Goal: Information Seeking & Learning: Learn about a topic

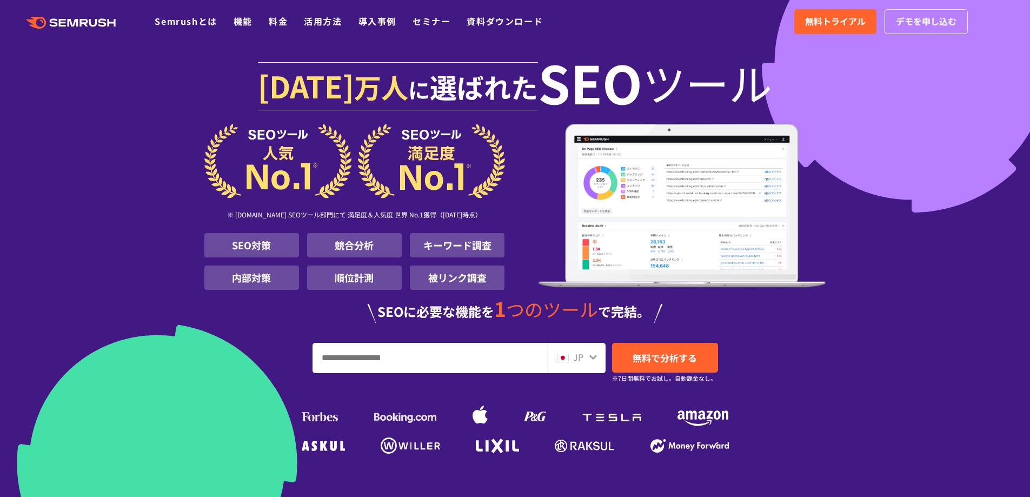
click at [277, 30] on div ".cls {fill: #FF642D;} .cls {fill: #FF642D;} Semrushとは 機能 料金 活用方法 導入事例 セミナー 資料ダウ…" at bounding box center [515, 21] width 1030 height 32
click at [282, 22] on link "料金" at bounding box center [278, 21] width 19 height 13
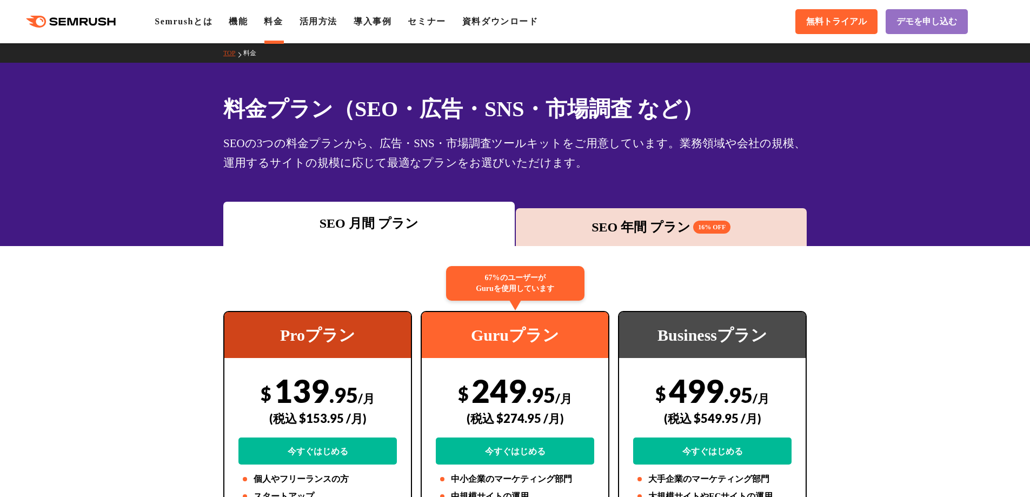
click at [600, 230] on div "SEO 年間 プラン 16% OFF" at bounding box center [661, 226] width 281 height 19
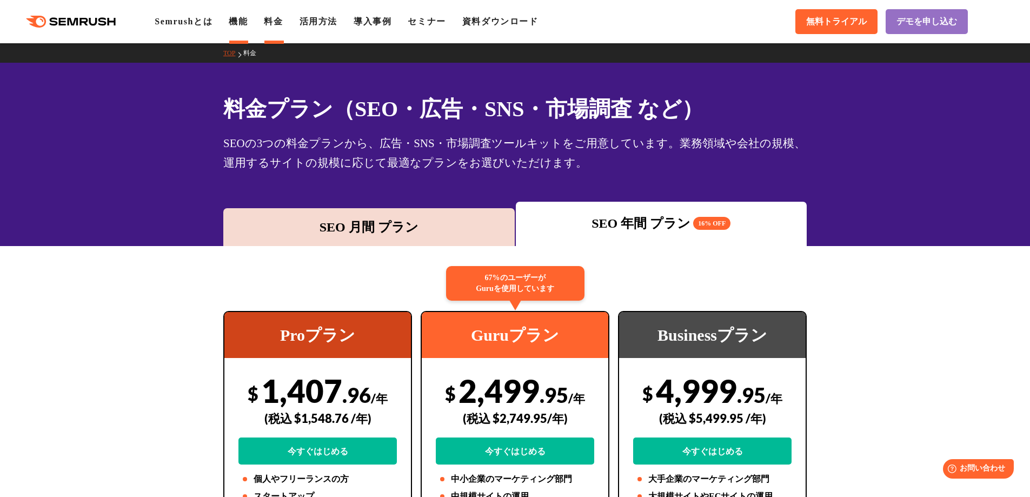
click at [243, 23] on link "機能" at bounding box center [238, 21] width 19 height 9
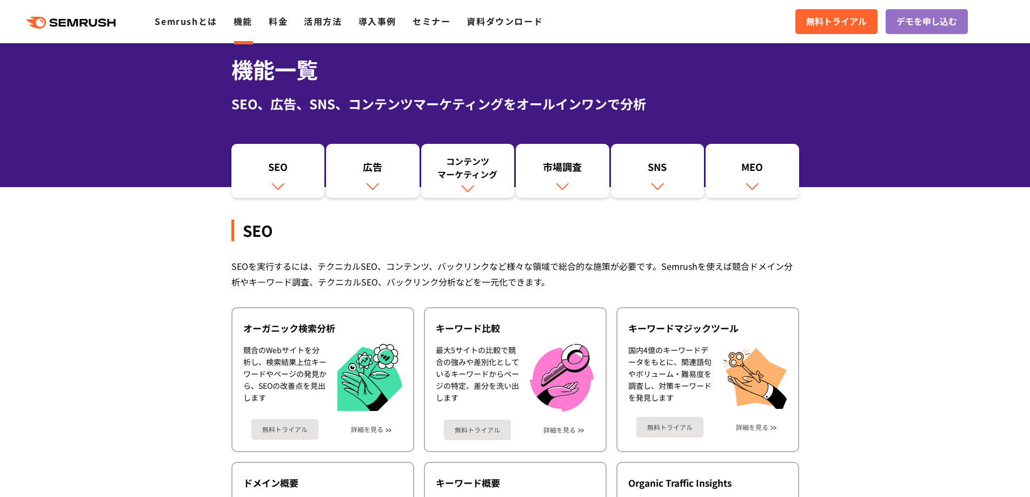
scroll to position [108, 0]
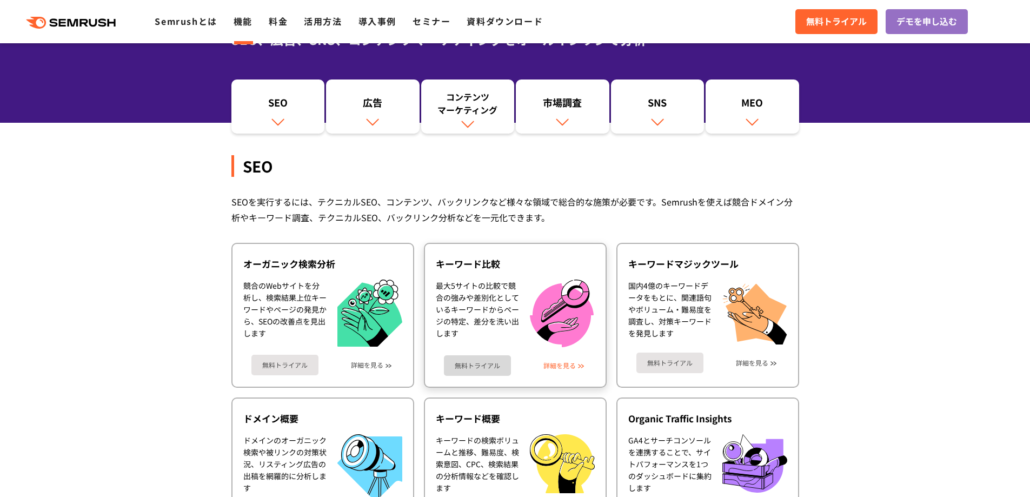
click at [561, 366] on link "詳細を見る" at bounding box center [560, 366] width 32 height 8
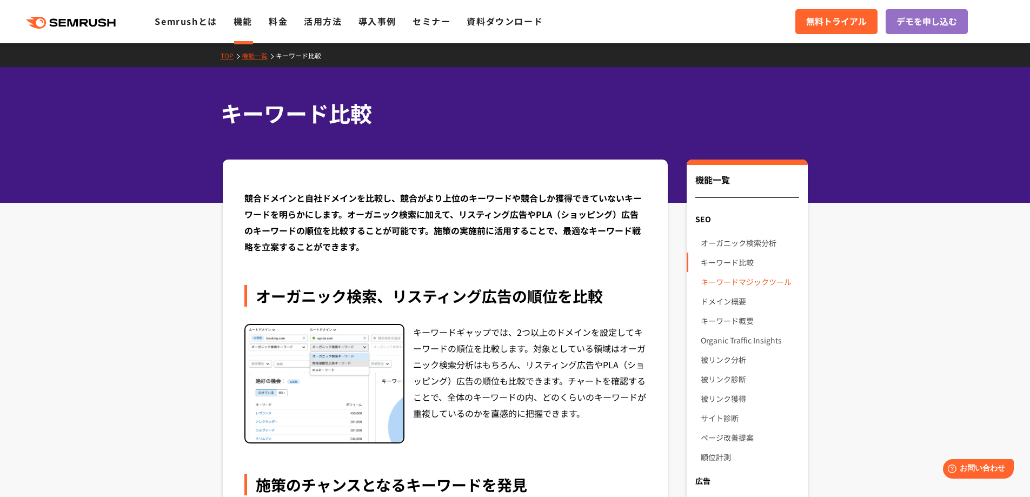
click at [730, 282] on link "キーワードマジックツール" at bounding box center [750, 281] width 98 height 19
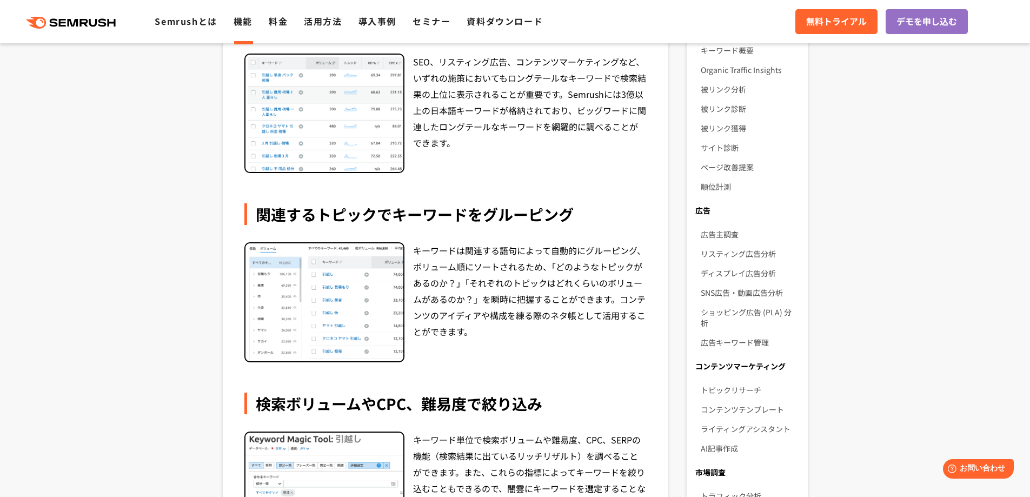
scroll to position [108, 0]
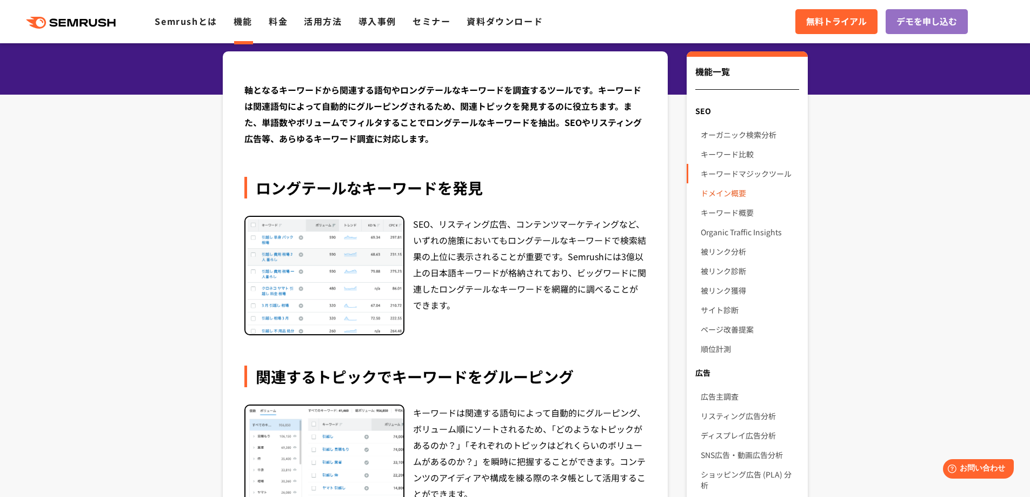
click at [717, 197] on link "ドメイン概要" at bounding box center [750, 192] width 98 height 19
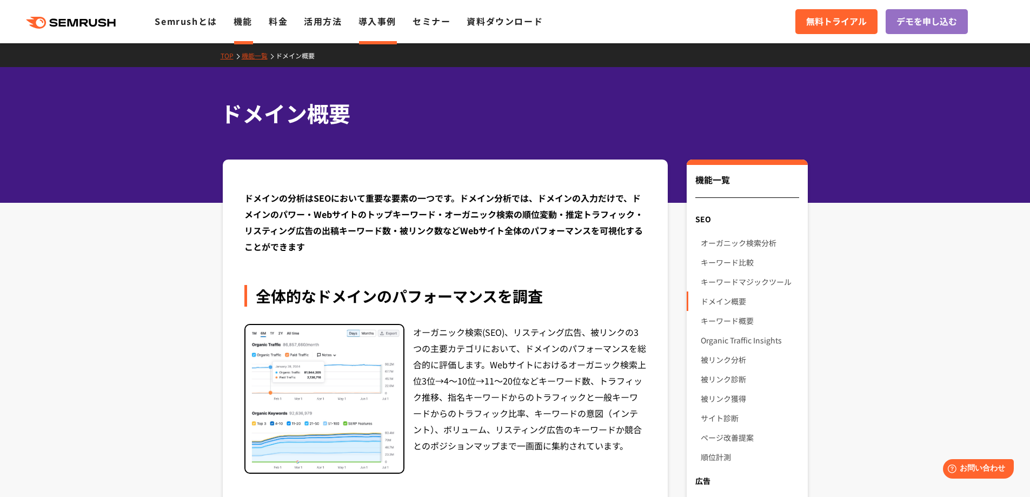
click at [381, 23] on link "導入事例" at bounding box center [378, 21] width 38 height 13
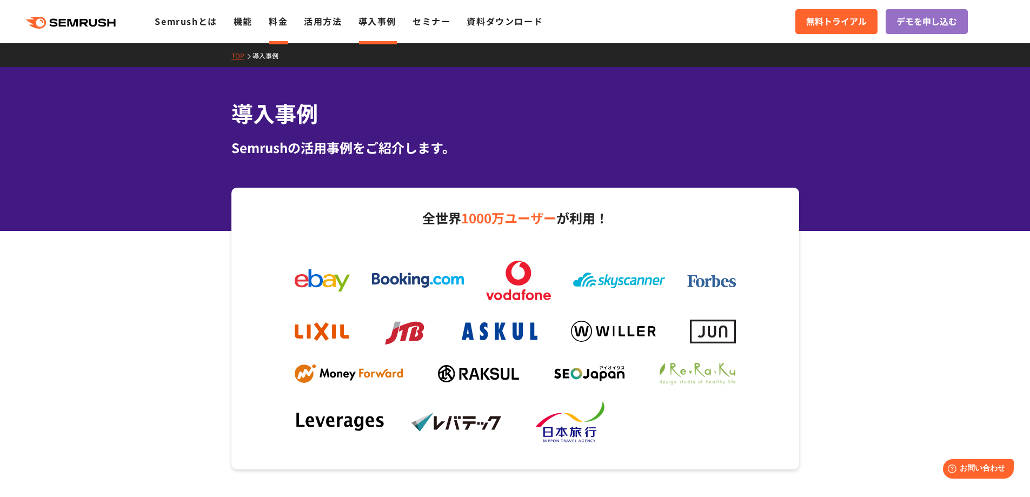
click at [280, 22] on link "料金" at bounding box center [278, 21] width 19 height 13
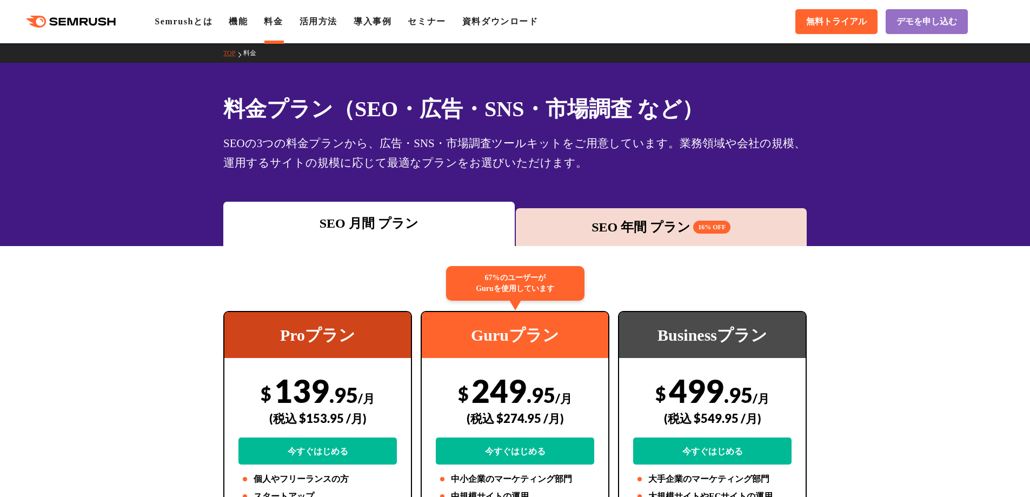
click at [248, 23] on link "機能" at bounding box center [238, 21] width 19 height 9
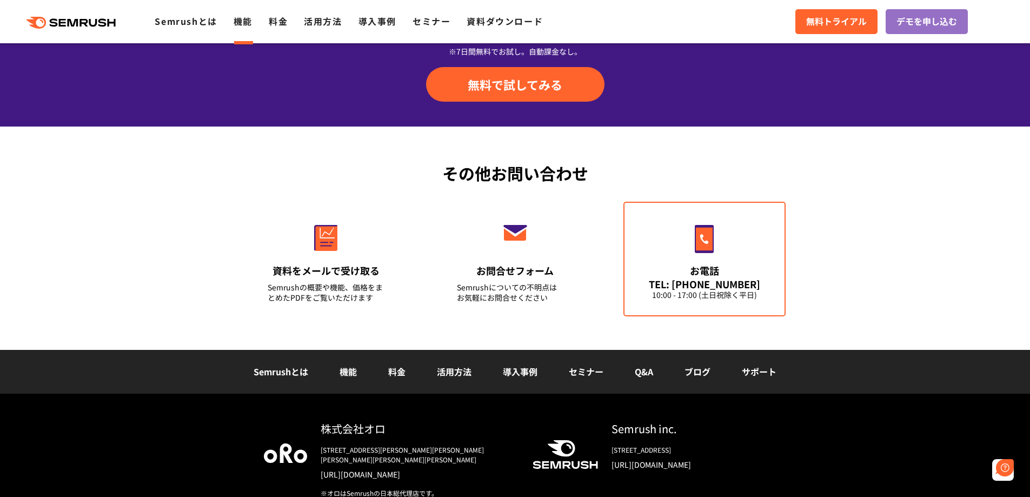
scroll to position [3624, 0]
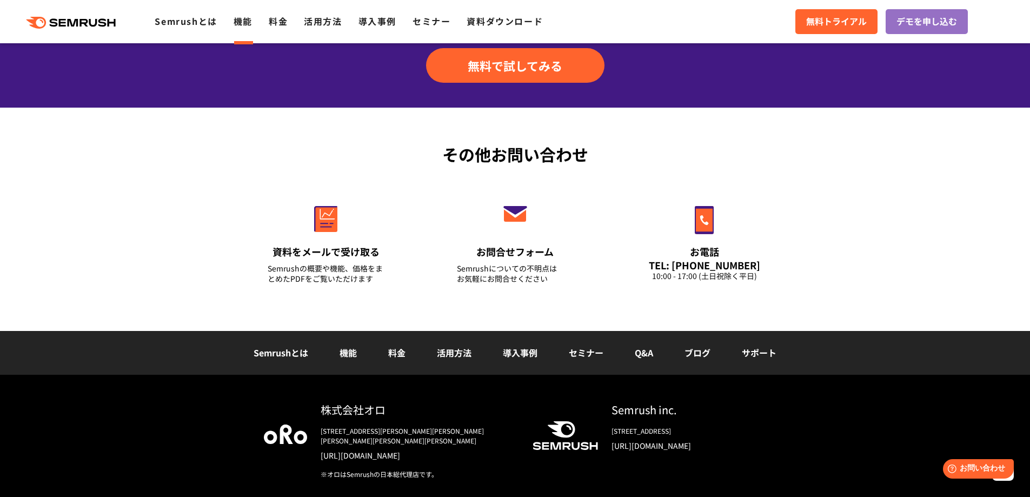
click at [246, 23] on link "機能" at bounding box center [243, 21] width 19 height 13
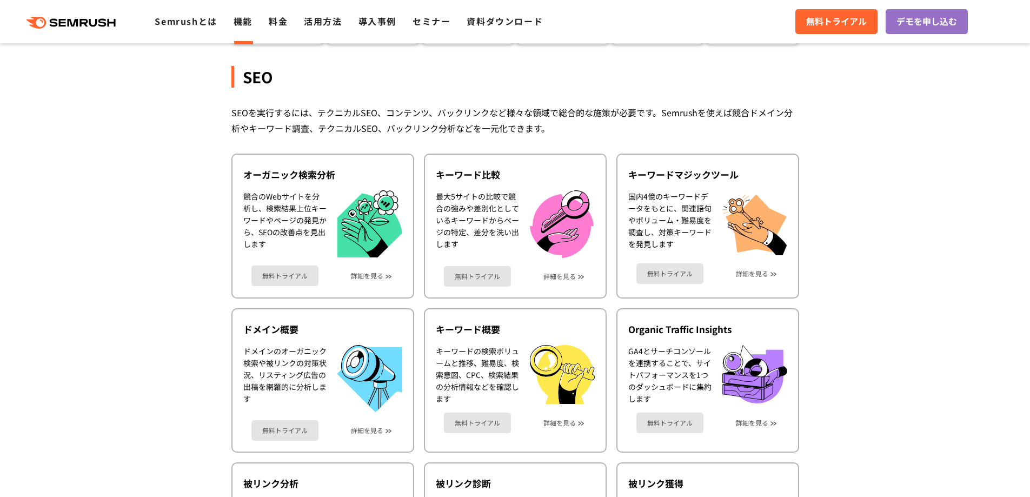
scroll to position [216, 0]
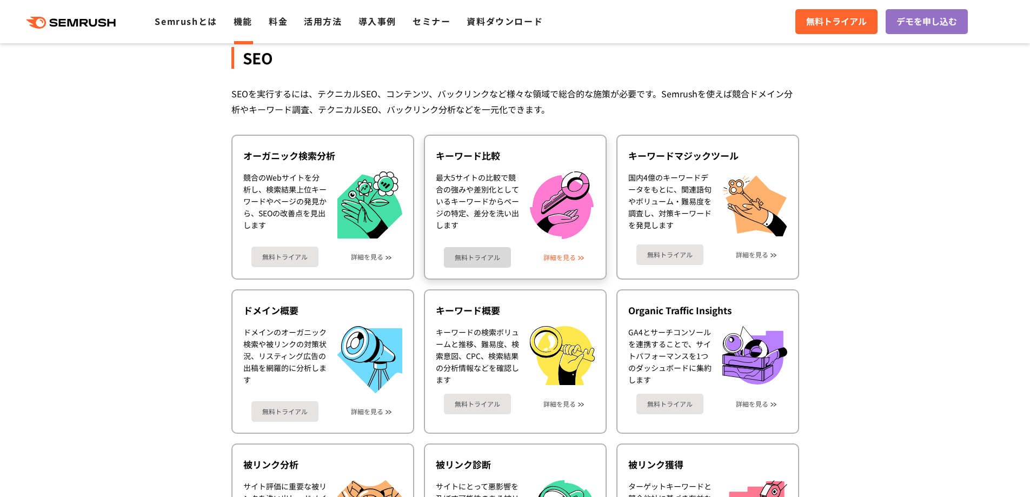
click at [552, 259] on link "詳細を見る" at bounding box center [560, 258] width 32 height 8
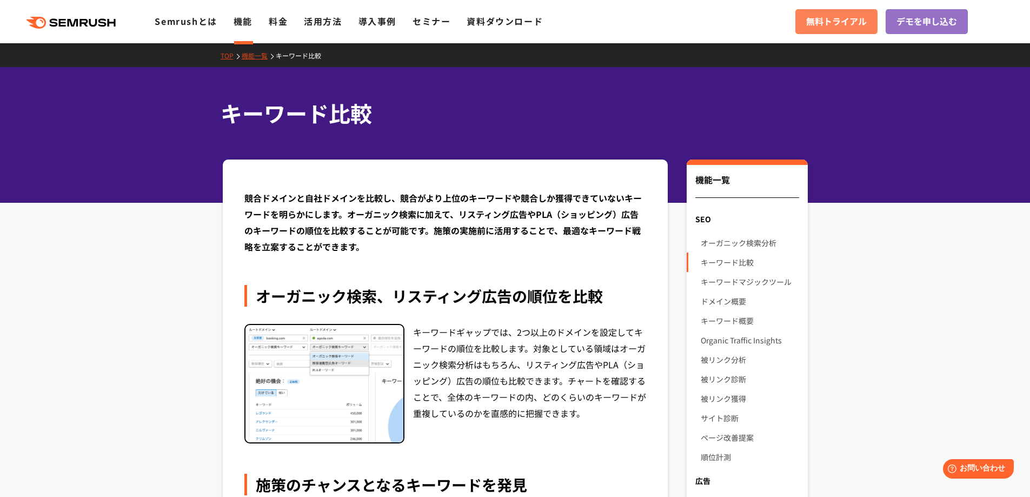
click at [849, 22] on span "無料トライアル" at bounding box center [836, 22] width 61 height 14
click at [499, 23] on link "資料ダウンロード" at bounding box center [505, 21] width 76 height 13
